Goal: Navigation & Orientation: Go to known website

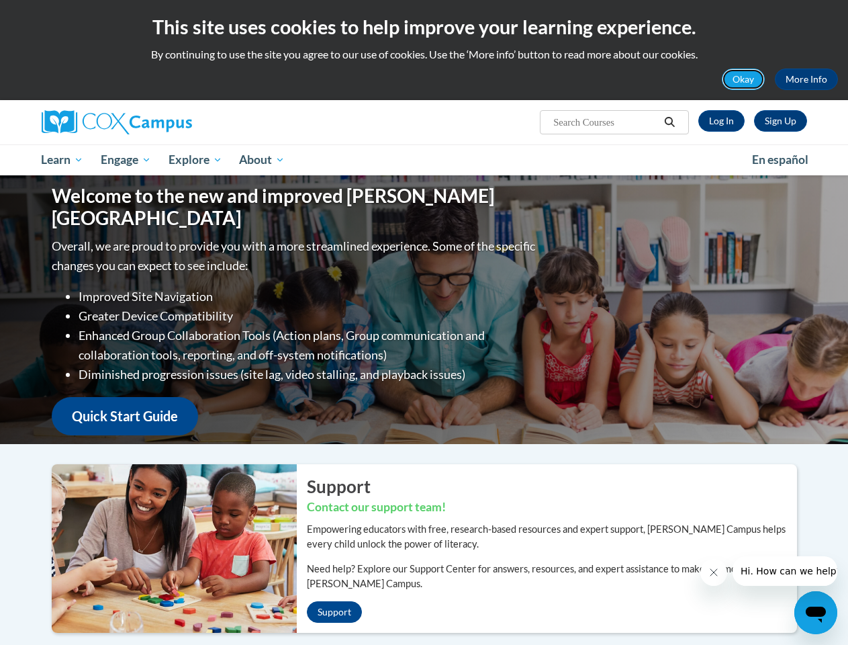
click at [744, 79] on button "Okay" at bounding box center [743, 79] width 43 height 21
click at [670, 175] on div "Welcome to the new and improved [PERSON_NAME] Campus Overall, we are proud to p…" at bounding box center [425, 309] width 786 height 269
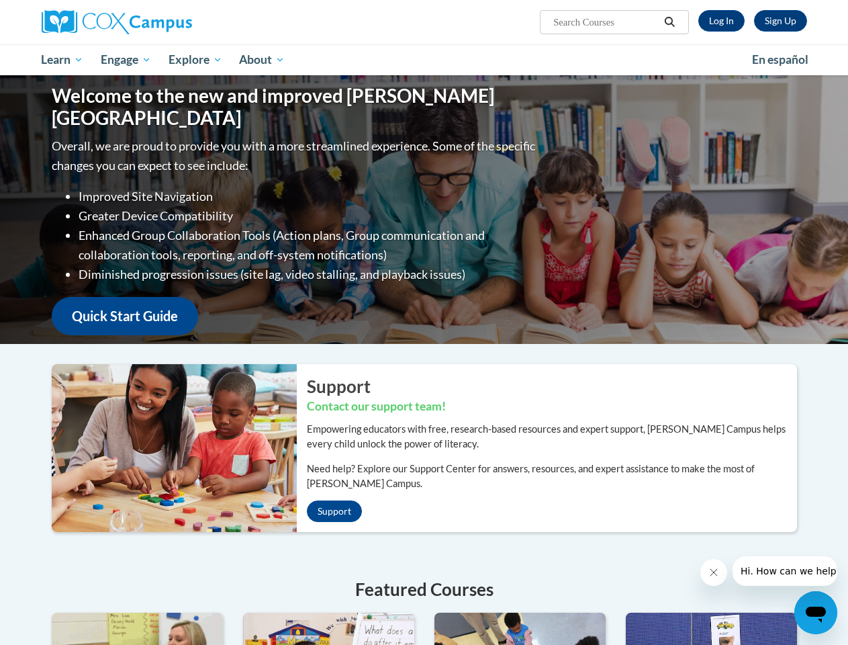
click at [127, 160] on p "Overall, we are proud to provide you with a more streamlined experience. Some o…" at bounding box center [295, 155] width 487 height 39
click at [196, 160] on p "Overall, we are proud to provide you with a more streamlined experience. Some o…" at bounding box center [295, 155] width 487 height 39
click at [713, 572] on icon "Close message from company" at bounding box center [713, 572] width 7 height 7
click at [785, 571] on span "Hi. How can we help?" at bounding box center [790, 571] width 101 height 11
click at [816, 613] on icon "Open messaging window" at bounding box center [816, 615] width 20 height 16
